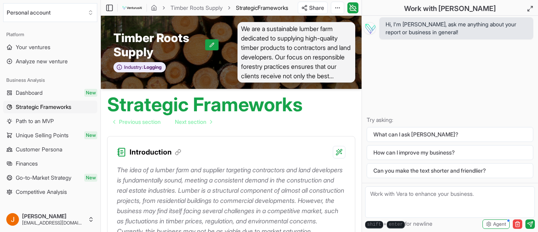
scroll to position [2015, 0]
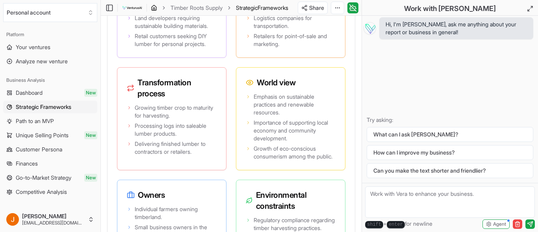
click at [156, 10] on icon "breadcrumb" at bounding box center [154, 7] width 5 height 5
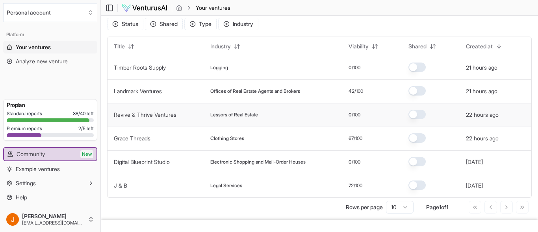
scroll to position [23, 0]
click at [508, 72] on div "21 hours ago" at bounding box center [487, 68] width 43 height 8
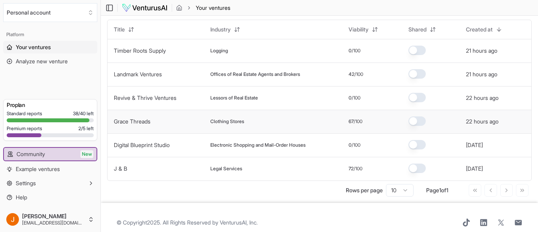
scroll to position [40, 0]
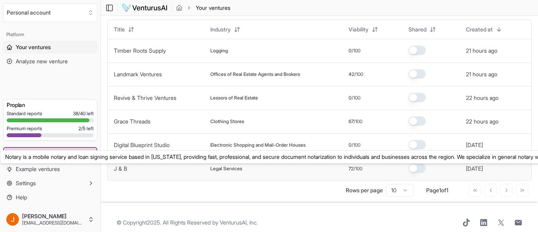
click at [117, 166] on link "J & B" at bounding box center [120, 168] width 13 height 7
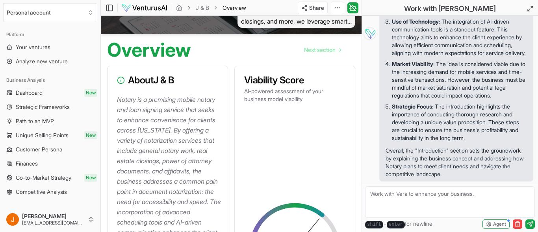
scroll to position [56, 0]
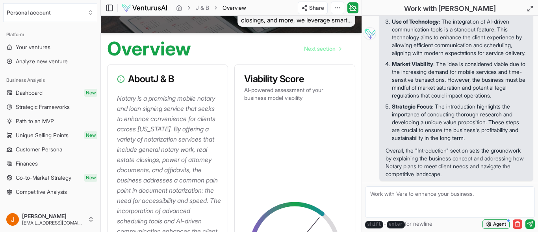
click at [487, 222] on icon "button" at bounding box center [489, 225] width 6 height 6
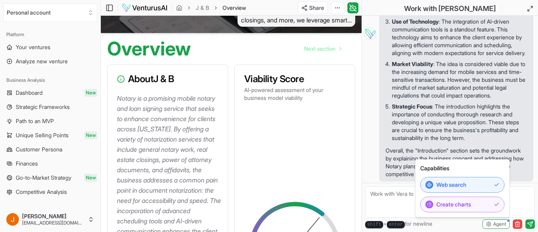
click at [487, 148] on p "Overall, the "Introduction" section sets the groundwork by explaining the busin…" at bounding box center [456, 163] width 141 height 32
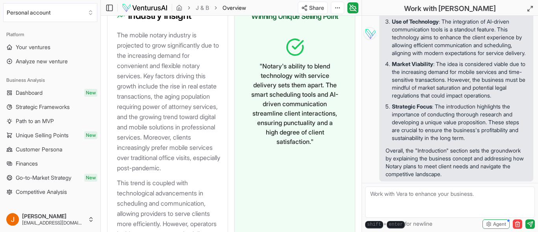
scroll to position [1045, 0]
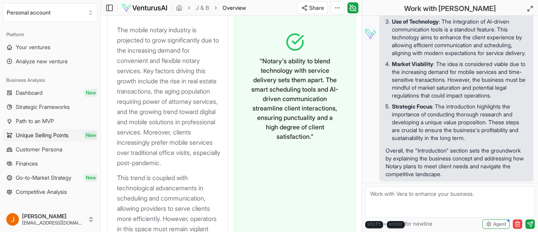
click at [67, 136] on span "Unique Selling Points" at bounding box center [42, 136] width 53 height 8
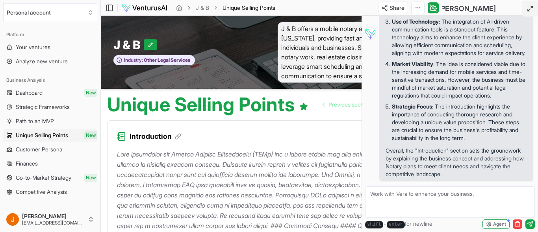
click at [529, 9] on icon at bounding box center [530, 9] width 6 height 6
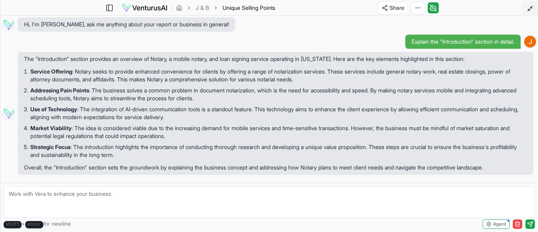
click at [529, 13] on button at bounding box center [530, 9] width 16 height 16
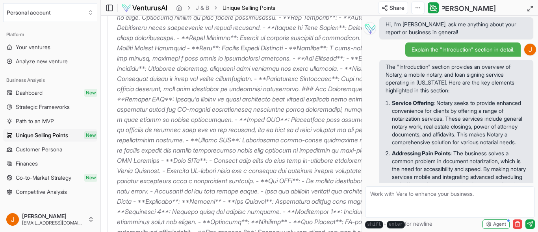
scroll to position [291, 0]
click at [433, 10] on icon at bounding box center [433, 8] width 5 height 4
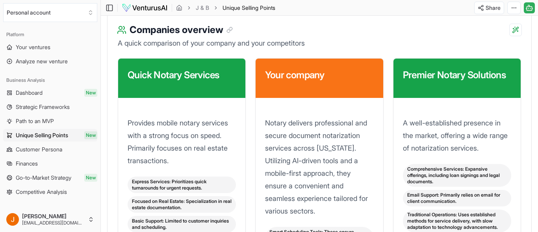
scroll to position [1338, 0]
